Goal: Transaction & Acquisition: Purchase product/service

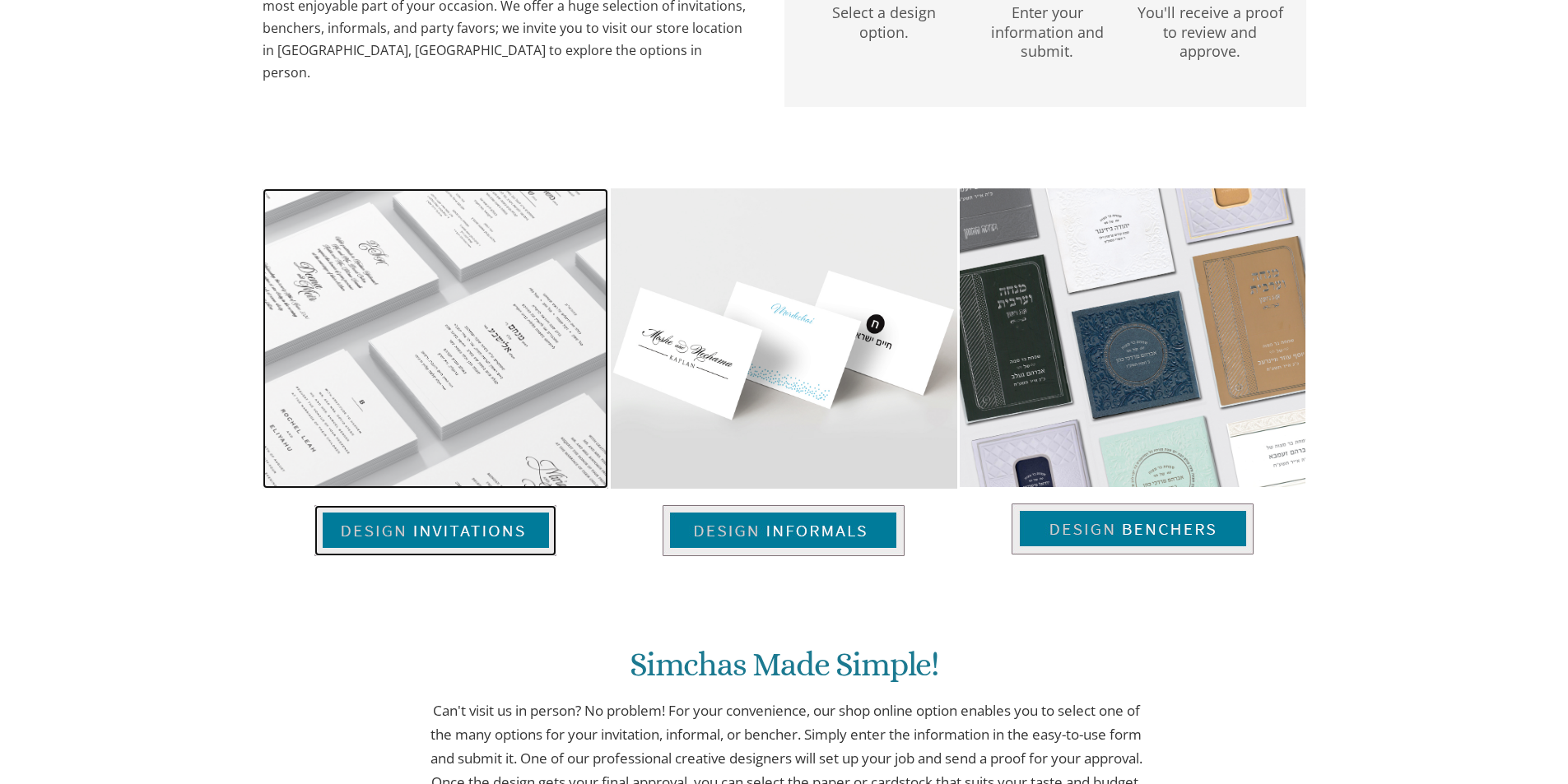
click at [498, 523] on img at bounding box center [435, 531] width 242 height 51
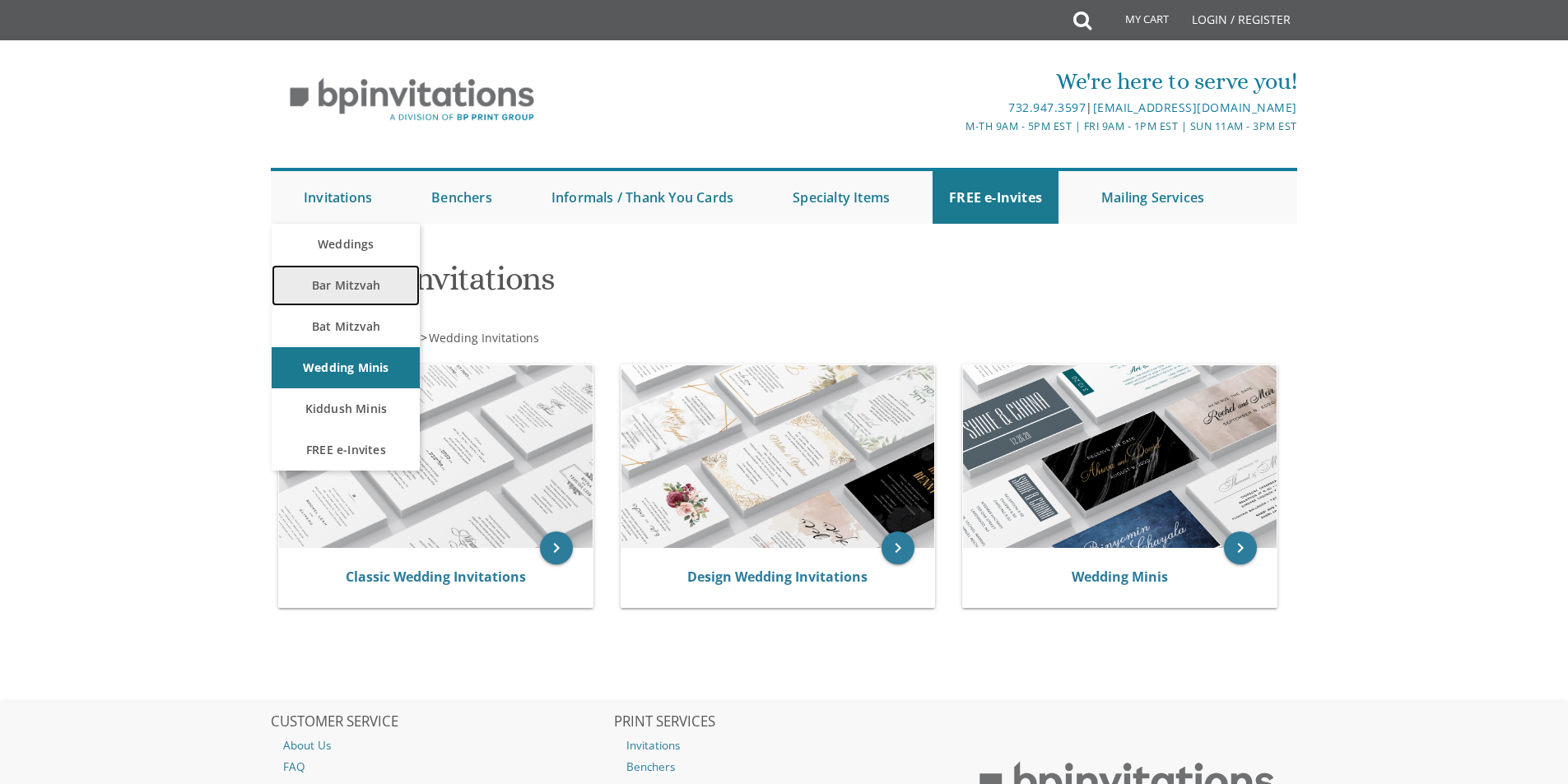
click at [332, 292] on link "Bar Mitzvah" at bounding box center [345, 285] width 148 height 42
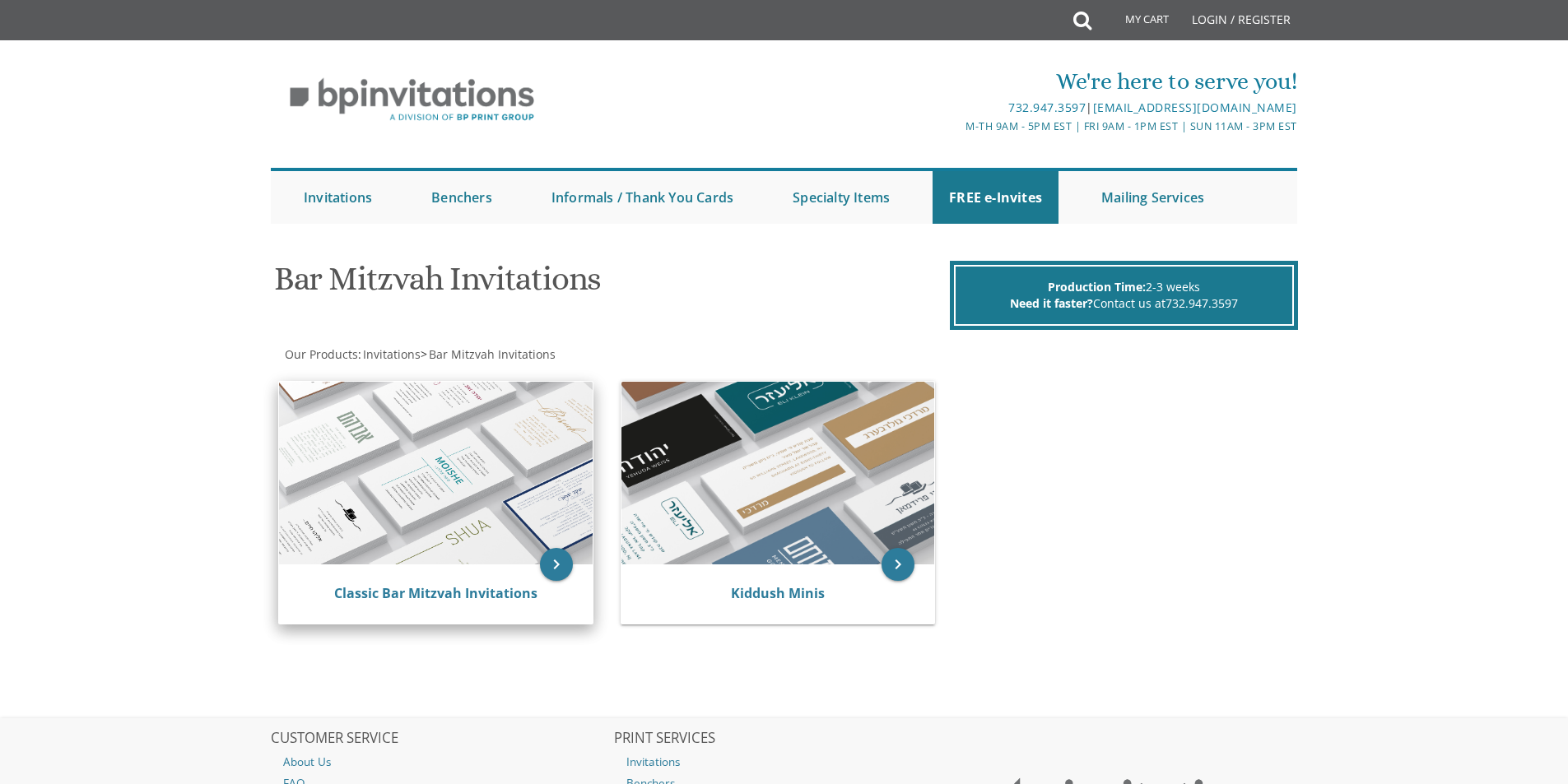
click at [485, 435] on img at bounding box center [436, 473] width 313 height 183
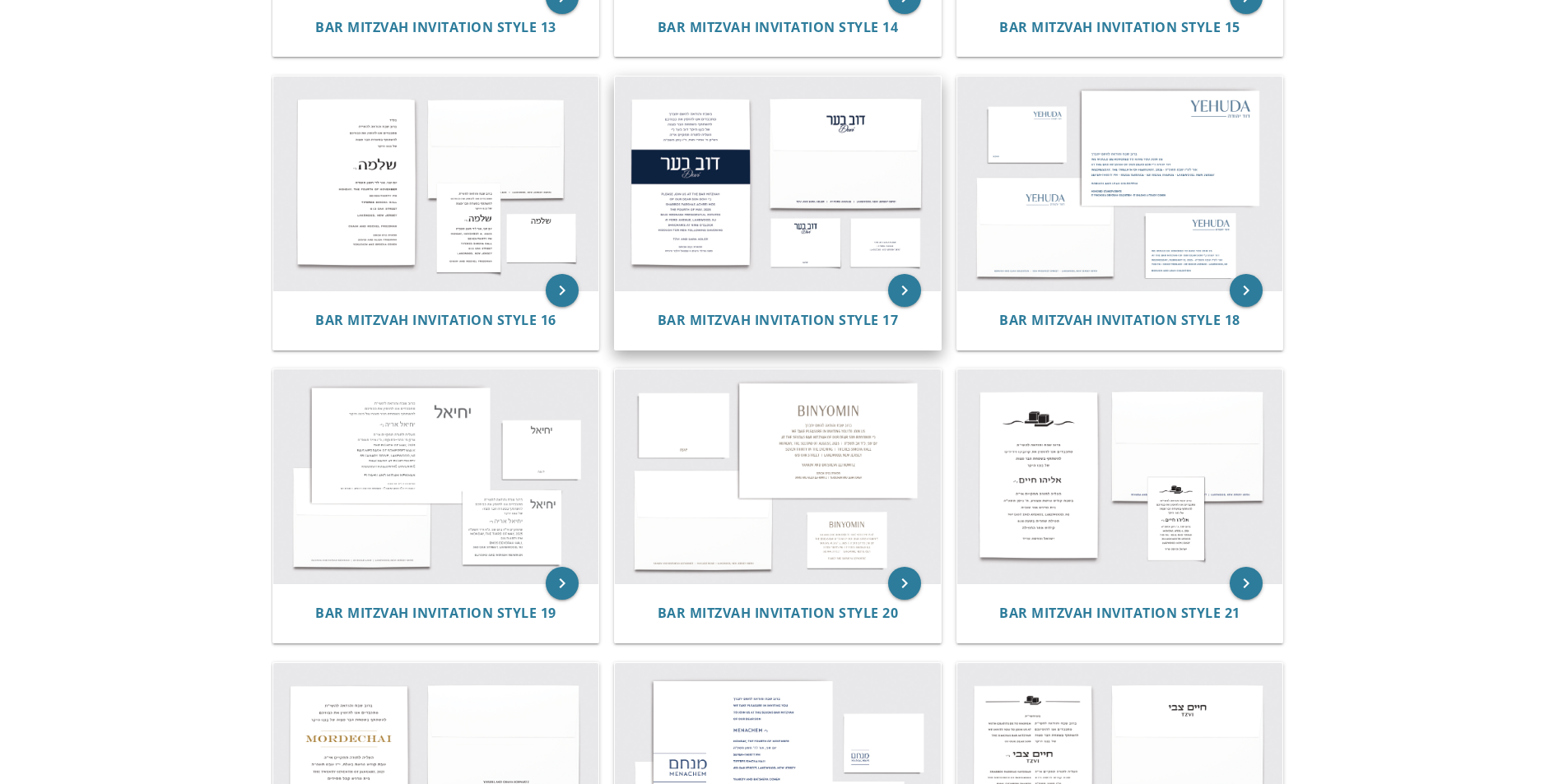
scroll to position [1509, 0]
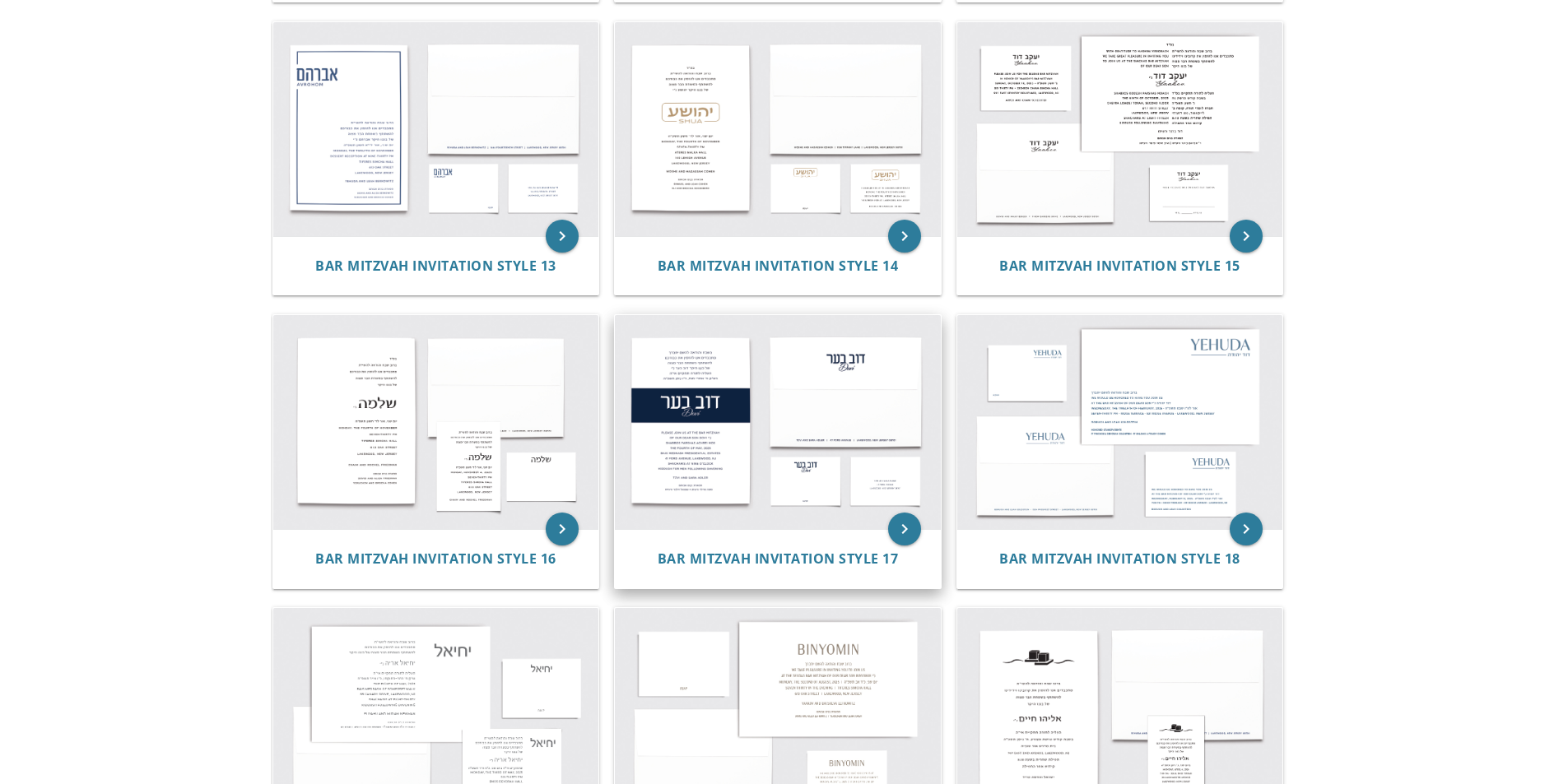
click at [807, 449] on img at bounding box center [777, 421] width 326 height 214
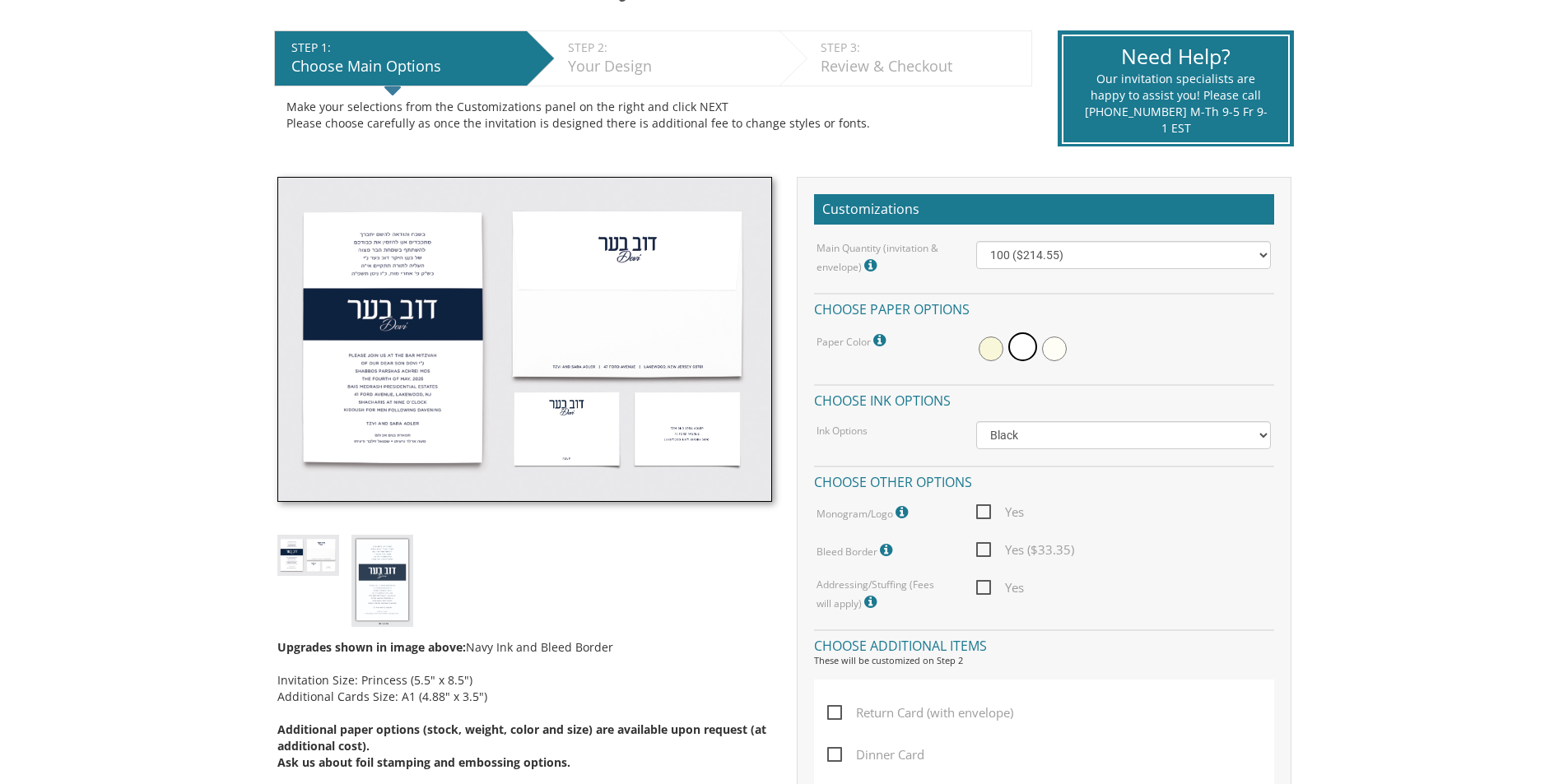
scroll to position [330, 0]
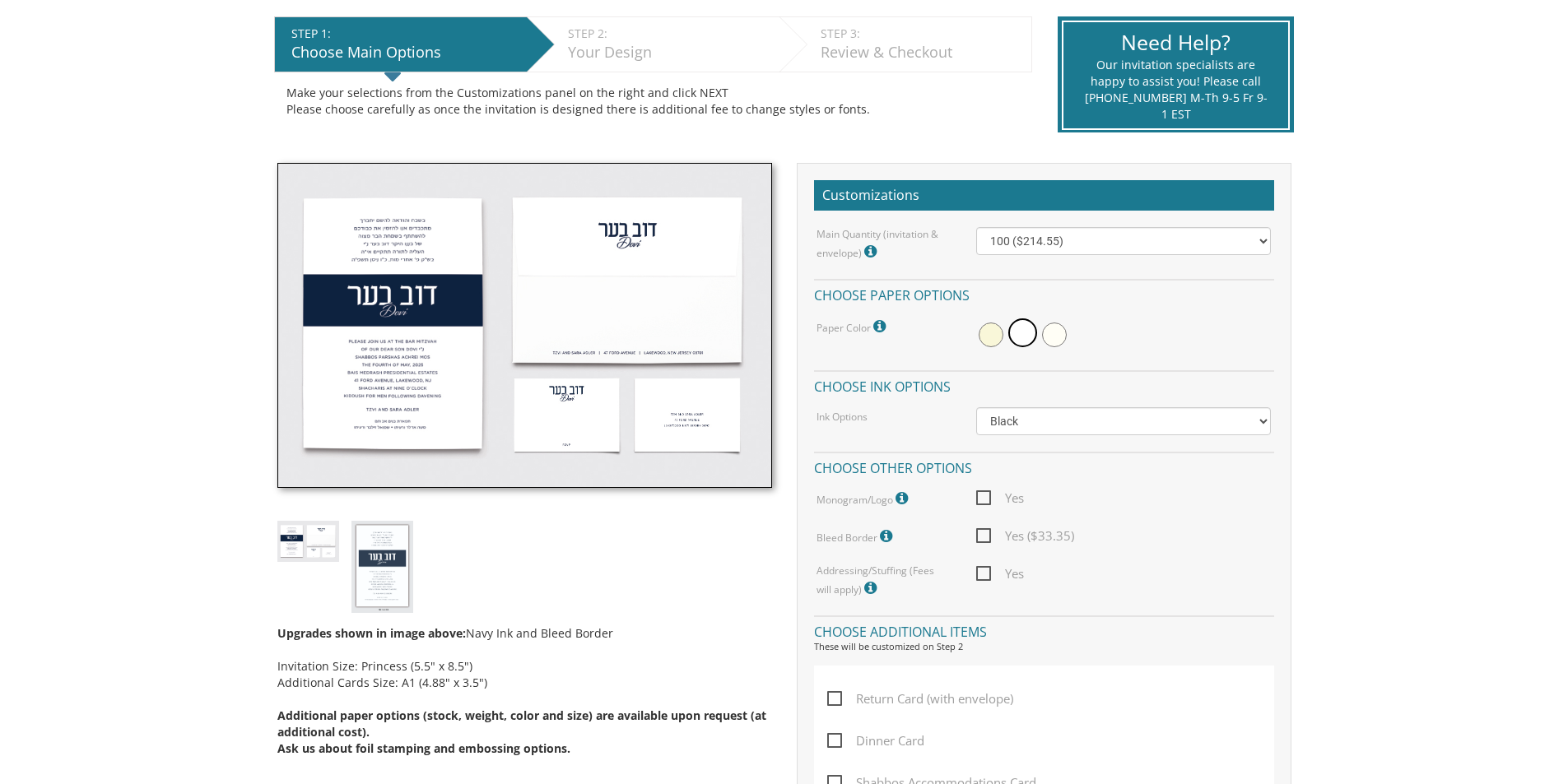
click at [421, 377] on img at bounding box center [525, 326] width 495 height 326
